Goal: Navigation & Orientation: Find specific page/section

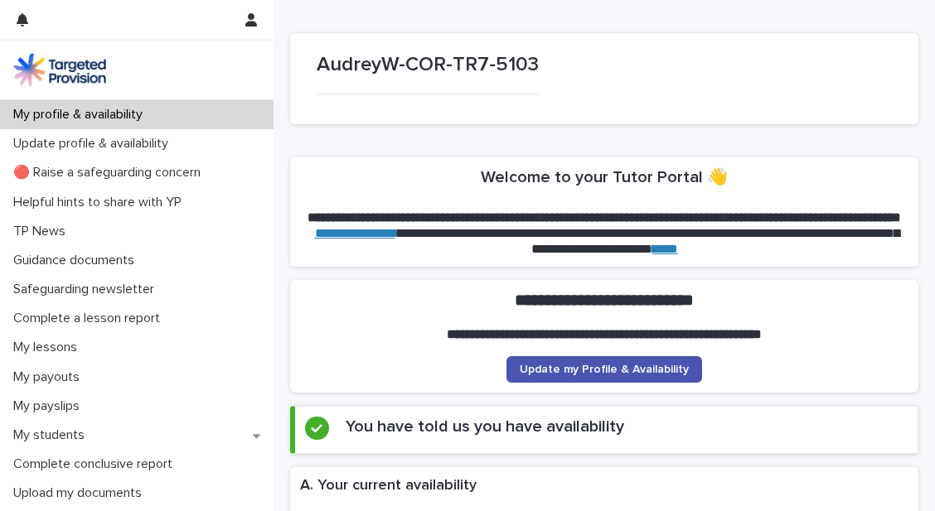
drag, startPoint x: 0, startPoint y: 0, endPoint x: 376, endPoint y: 333, distance: 502.4
click at [376, 333] on section "**********" at bounding box center [604, 336] width 628 height 112
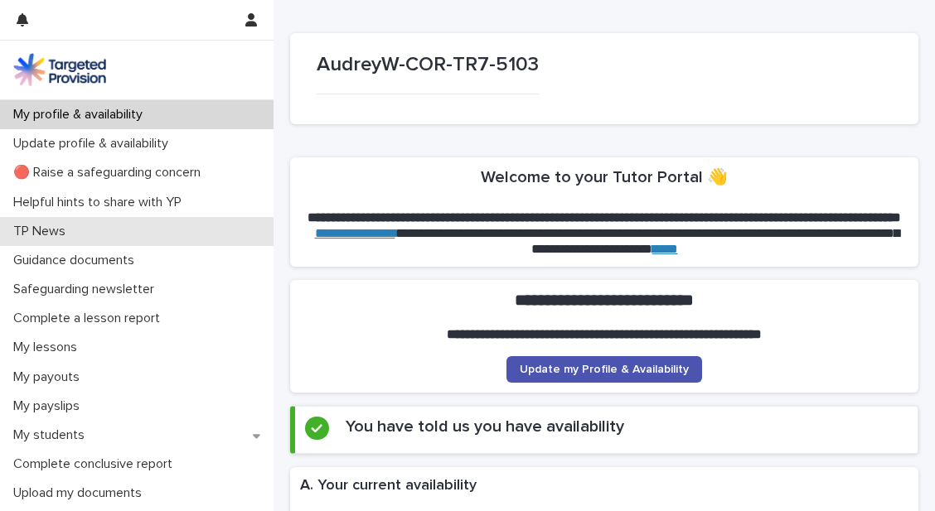
click at [201, 229] on div "TP News" at bounding box center [136, 231] width 273 height 29
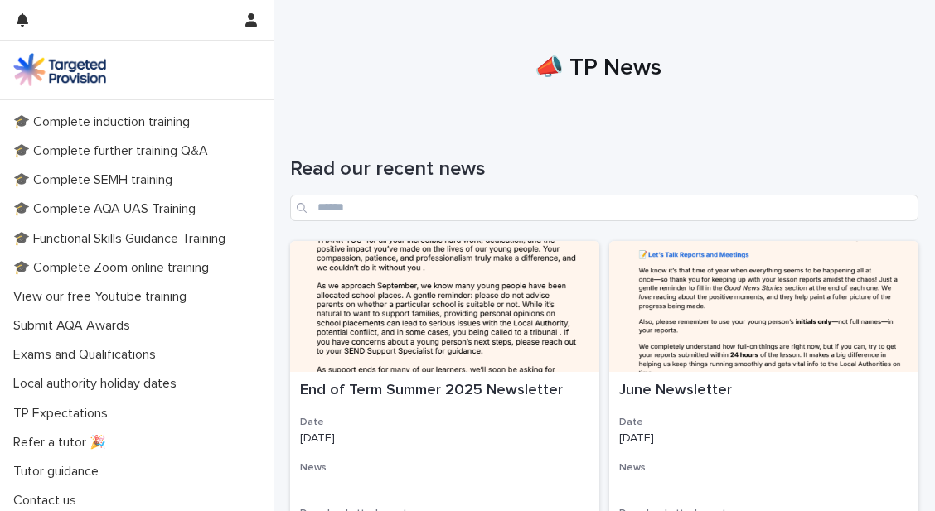
scroll to position [434, 0]
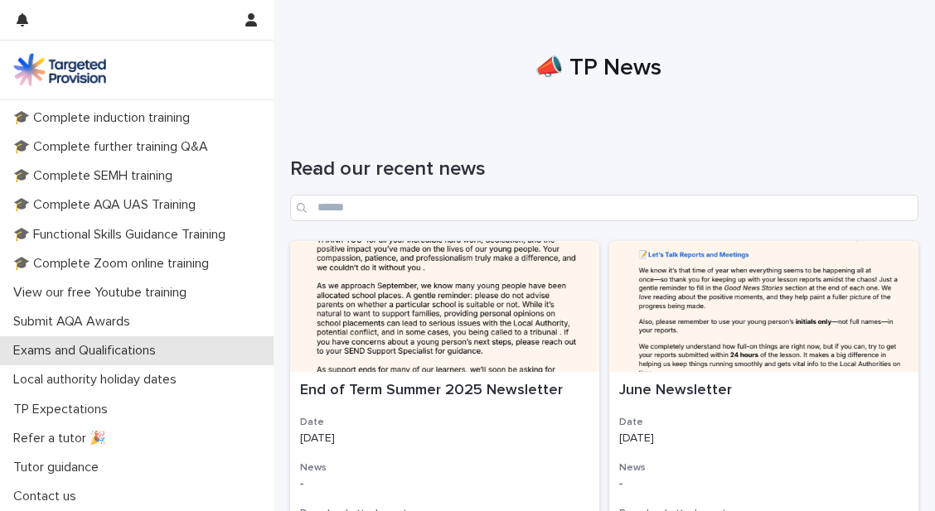
click at [58, 351] on p "Exams and Qualifications" at bounding box center [88, 351] width 162 height 16
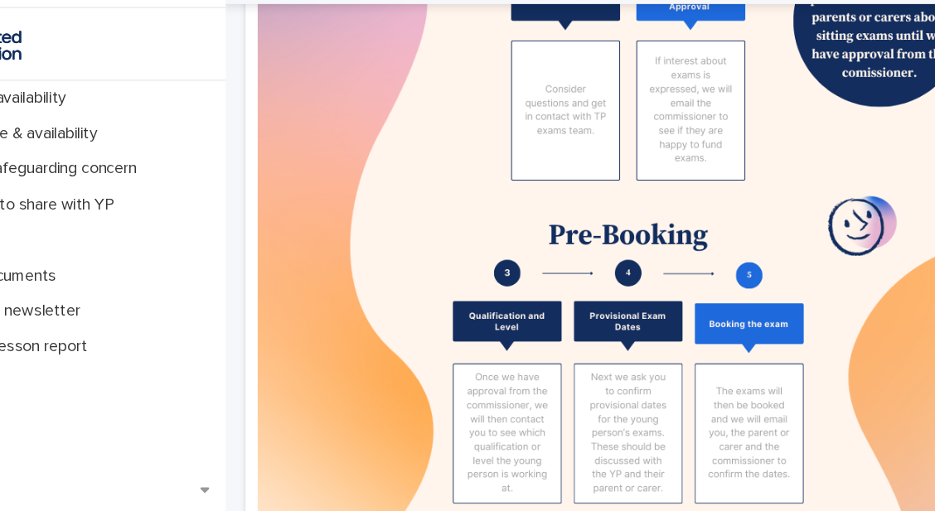
scroll to position [1147, 0]
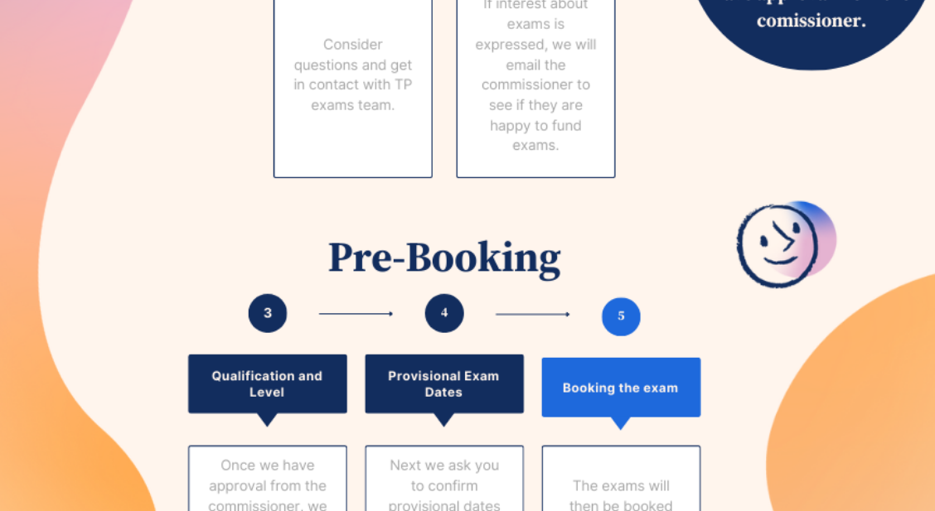
click at [879, 279] on img at bounding box center [604, 403] width 608 height 1216
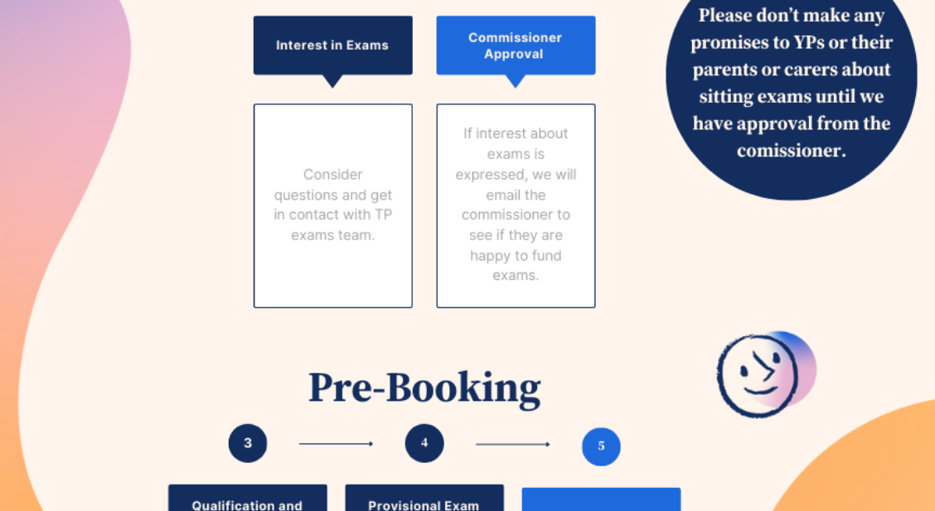
scroll to position [1075, 0]
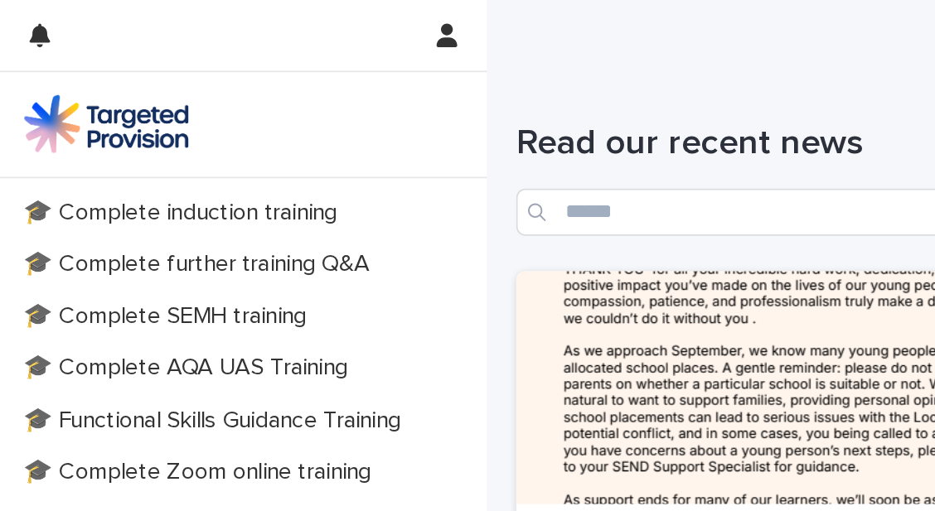
scroll to position [434, 0]
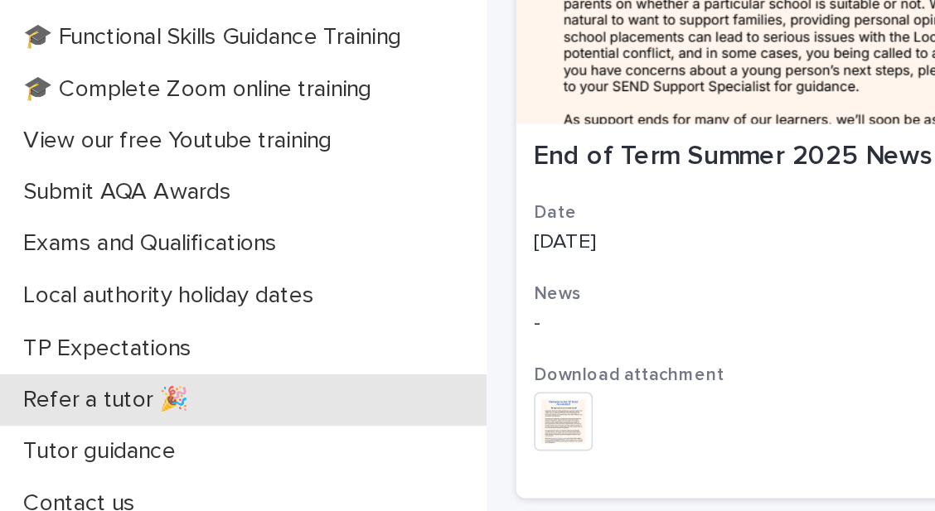
click at [143, 443] on div "Refer a tutor 🎉" at bounding box center [136, 438] width 273 height 29
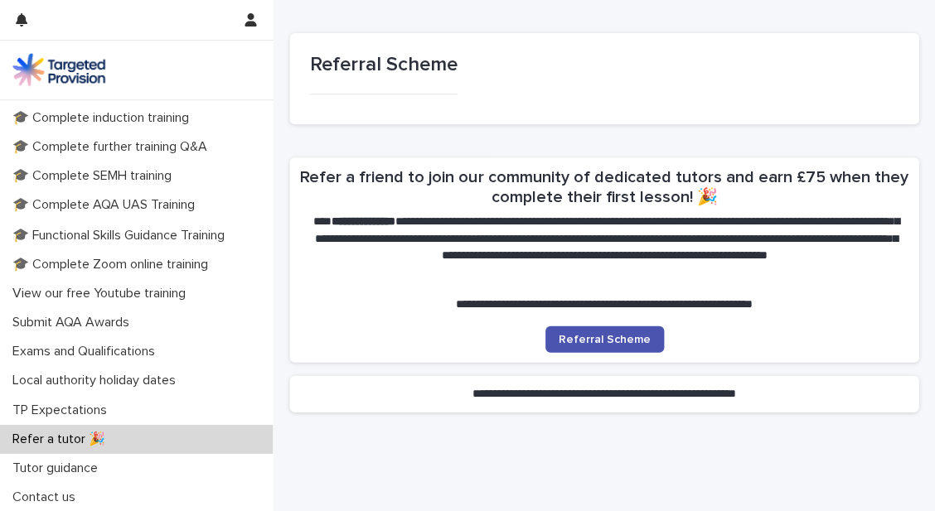
scroll to position [43, 0]
